Goal: Contribute content: Add original content to the website for others to see

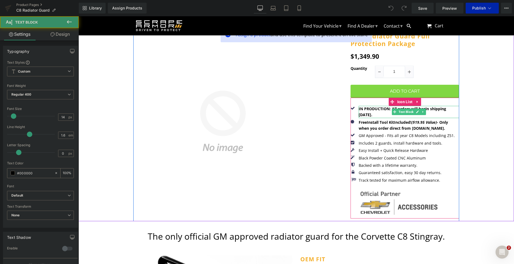
click at [364, 114] on b "IN PRODUCTION: All orders will begin shipping 9/29/25." at bounding box center [401, 111] width 87 height 11
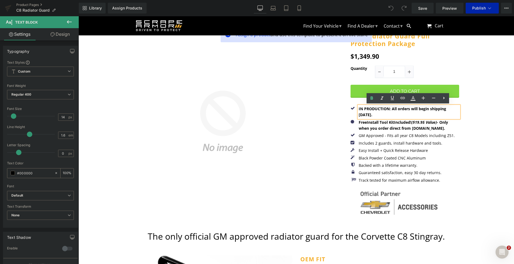
click at [360, 114] on b "IN PRODUCTION: All orders will begin shipping 9/29/25." at bounding box center [401, 111] width 87 height 11
click at [380, 116] on p "IN PRODUCTION: All orders will begin shipping 10/27/25." at bounding box center [408, 112] width 100 height 12
drag, startPoint x: 373, startPoint y: 114, endPoint x: 351, endPoint y: 114, distance: 21.7
click at [351, 114] on div "IN PRODUCTION: All orders will begin shipping 10/27/25. Text Block" at bounding box center [404, 112] width 109 height 12
copy b "10/27/25"
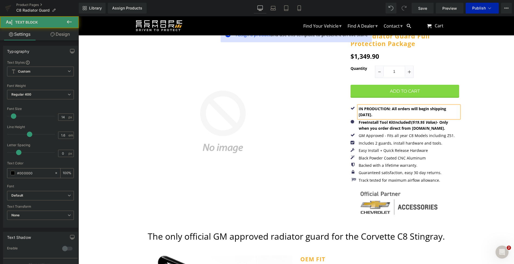
click at [375, 116] on p "IN PRODUCTION: All orders will begin shipping 10/27/25." at bounding box center [408, 112] width 100 height 12
drag, startPoint x: 388, startPoint y: 109, endPoint x: 357, endPoint y: 109, distance: 31.5
click at [358, 109] on div "IN PRODUCTION: All orders will begin shipping 10/27/25." at bounding box center [408, 112] width 100 height 12
click at [384, 117] on p "IN PRODUCTION: All orders will begin shipping 10/27/25." at bounding box center [408, 112] width 100 height 12
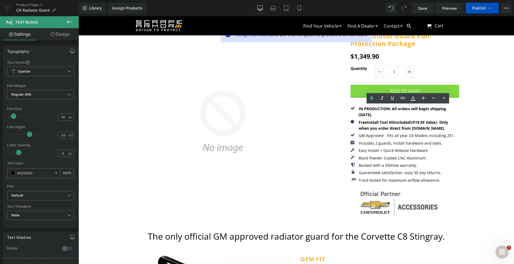
click at [481, 9] on span "Publish" at bounding box center [479, 8] width 14 height 4
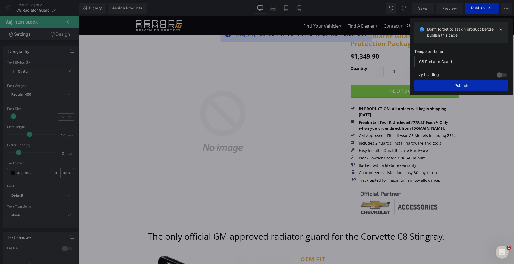
click at [478, 88] on button "Publish" at bounding box center [461, 85] width 94 height 11
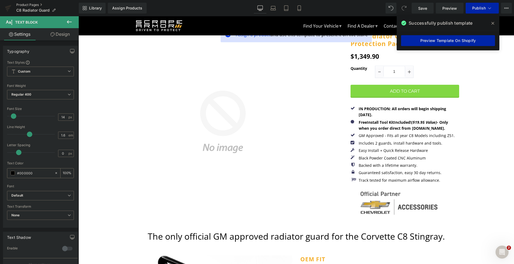
click at [30, 4] on link "Product Pages" at bounding box center [47, 5] width 62 height 4
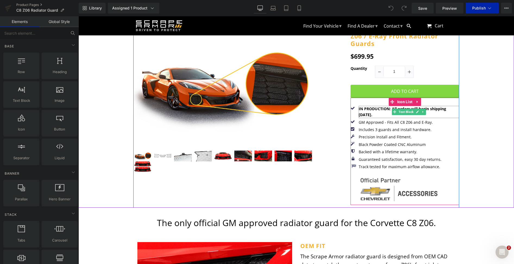
click at [364, 113] on b "IN PRODUCTION: All orders will begin shipping 9/22/25." at bounding box center [401, 111] width 87 height 11
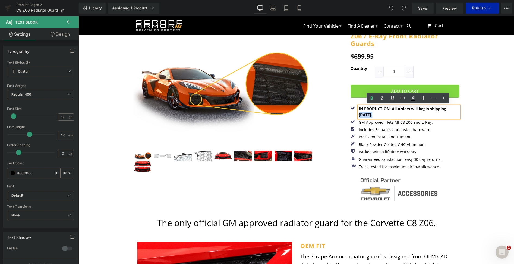
drag, startPoint x: 371, startPoint y: 114, endPoint x: 347, endPoint y: 114, distance: 23.3
click at [347, 114] on div "(P) Image $699.95" at bounding box center [296, 116] width 326 height 184
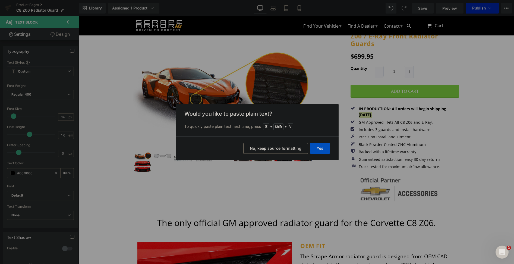
click at [323, 150] on button "Yes" at bounding box center [320, 148] width 20 height 11
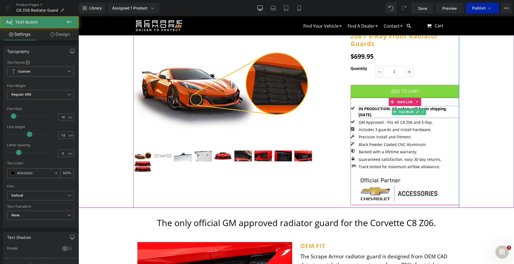
click at [378, 116] on div "IN PRODUCTION: All orders will begin shipping 10/27/25." at bounding box center [408, 112] width 100 height 12
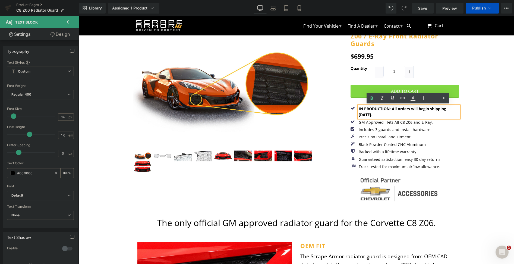
click at [479, 7] on span "Publish" at bounding box center [479, 8] width 14 height 4
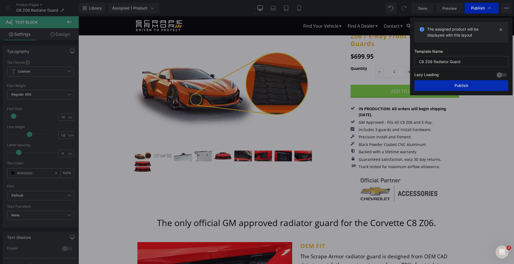
click at [468, 87] on button "Publish" at bounding box center [461, 85] width 94 height 11
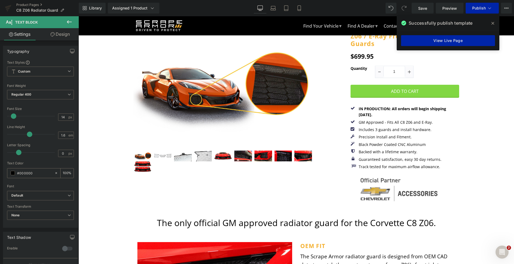
click at [493, 21] on icon at bounding box center [492, 23] width 3 height 4
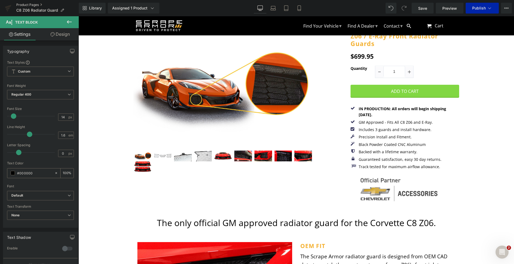
click at [32, 4] on link "Product Pages" at bounding box center [47, 5] width 62 height 4
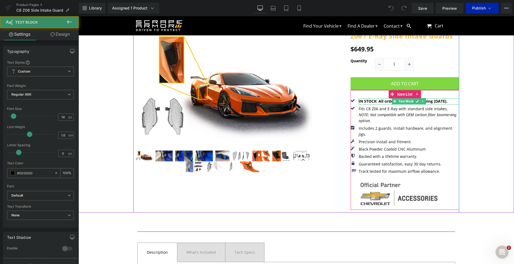
click at [438, 101] on b "IN STOCK: All orders will begin shipping [DATE]." at bounding box center [402, 101] width 89 height 5
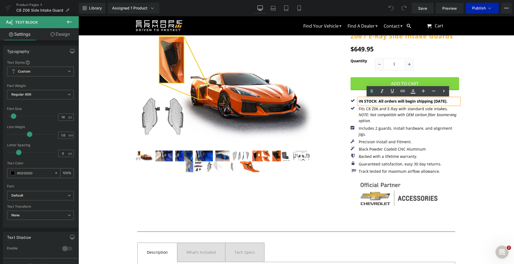
click at [438, 102] on b "IN STOCK: All orders will begin shipping [DATE]." at bounding box center [402, 101] width 89 height 5
drag, startPoint x: 446, startPoint y: 102, endPoint x: 396, endPoint y: 102, distance: 50.2
click at [396, 102] on div "IN STOCK: All orders will begin shipping [DATE]." at bounding box center [408, 101] width 100 height 6
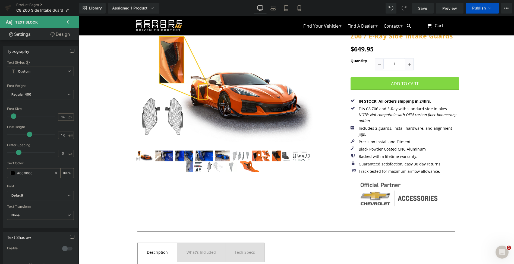
click at [477, 9] on span "Publish" at bounding box center [479, 8] width 14 height 4
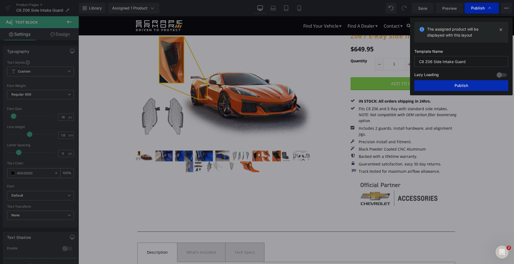
click at [465, 88] on button "Publish" at bounding box center [461, 85] width 94 height 11
